Goal: Navigation & Orientation: Understand site structure

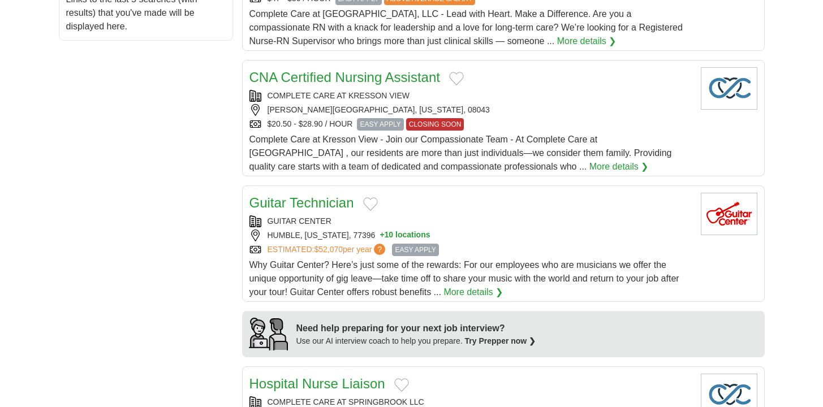
scroll to position [651, 0]
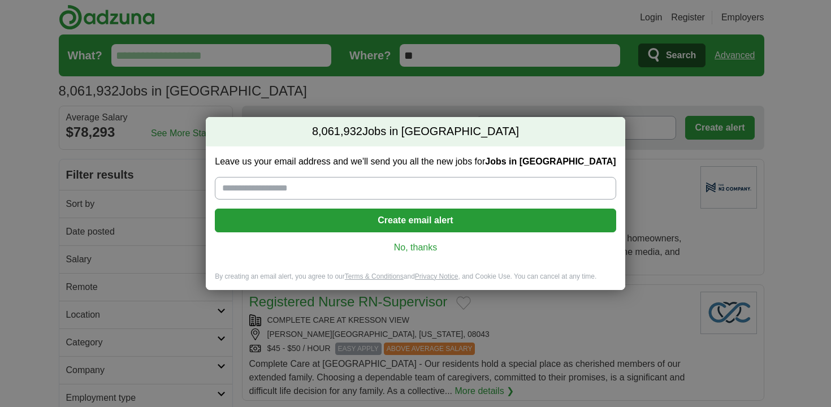
click at [431, 249] on link "No, thanks" at bounding box center [415, 247] width 383 height 12
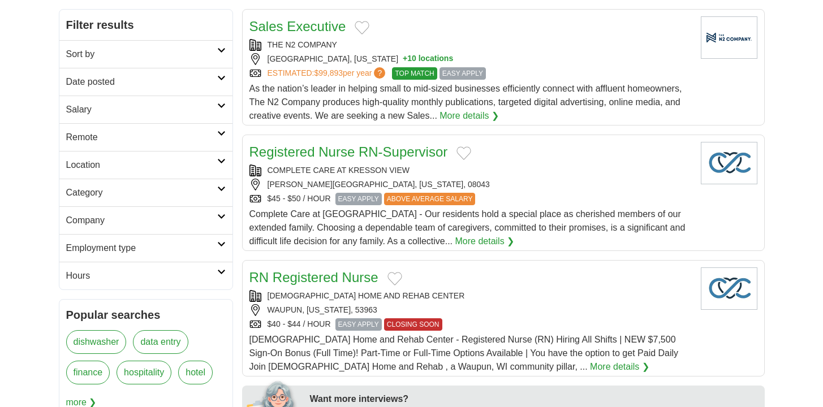
scroll to position [309, 0]
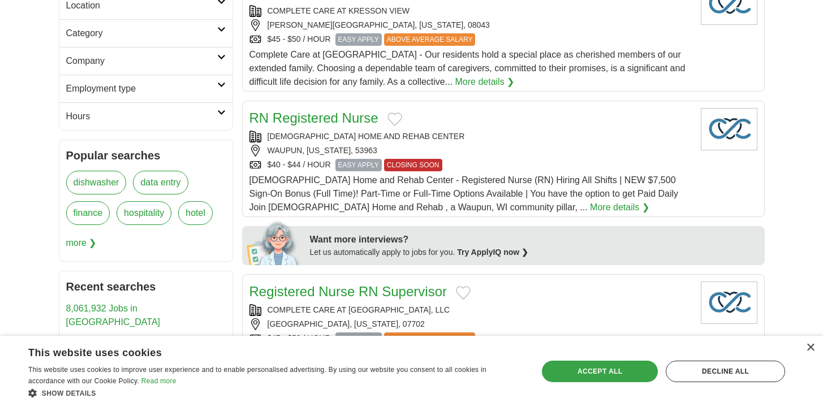
click at [625, 361] on div "Accept all" at bounding box center [600, 371] width 116 height 21
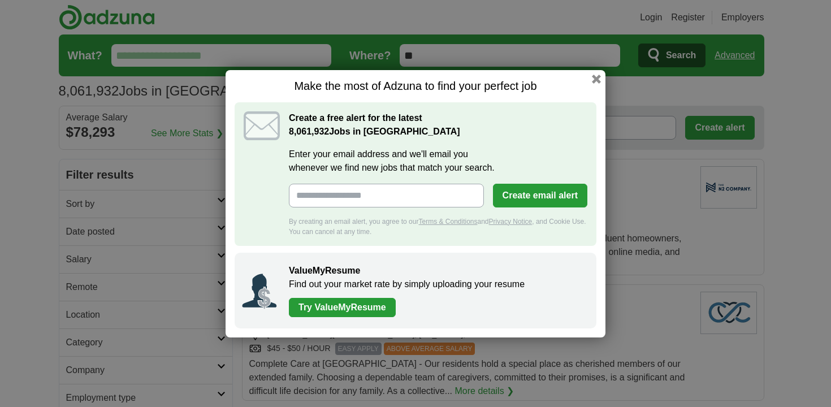
click at [623, 241] on div "Make the most of Adzuna to find your perfect job Create a free alert for the la…" at bounding box center [415, 203] width 831 height 407
